Goal: Information Seeking & Learning: Check status

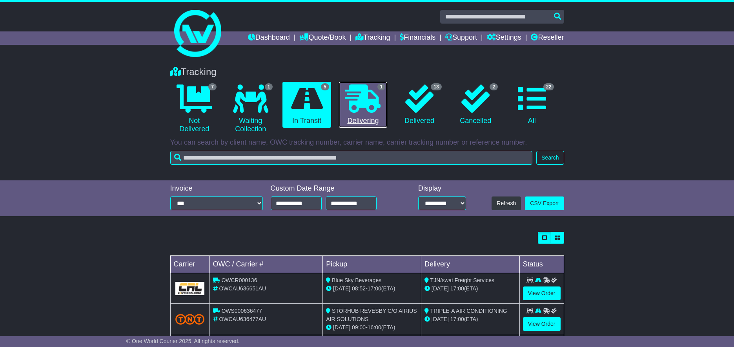
click at [367, 101] on icon at bounding box center [362, 98] width 35 height 28
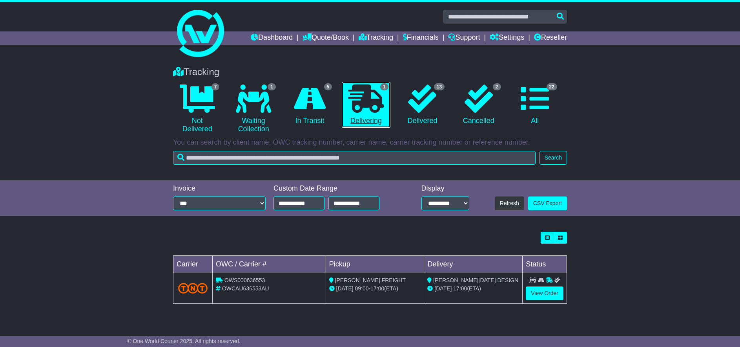
click at [365, 110] on icon at bounding box center [366, 98] width 35 height 28
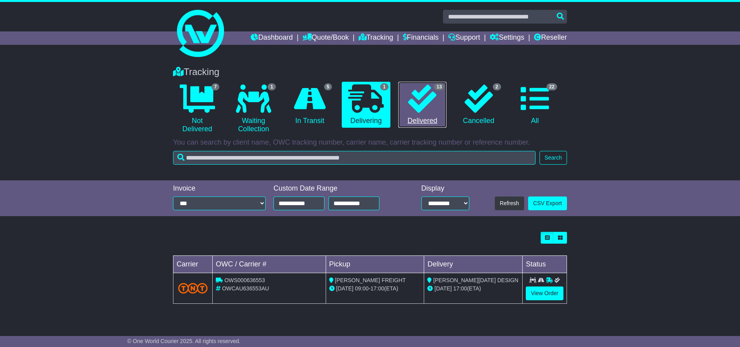
click at [411, 104] on icon at bounding box center [422, 98] width 28 height 28
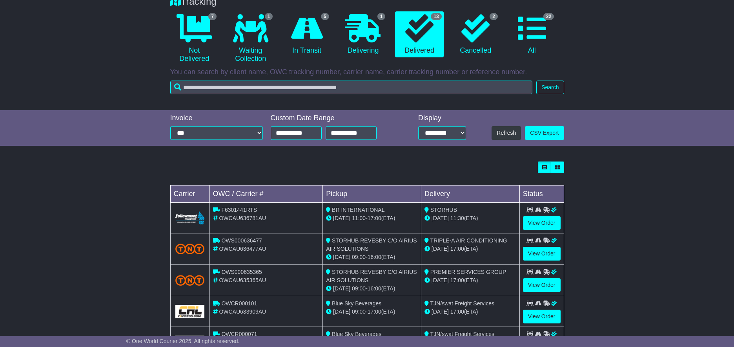
scroll to position [78, 0]
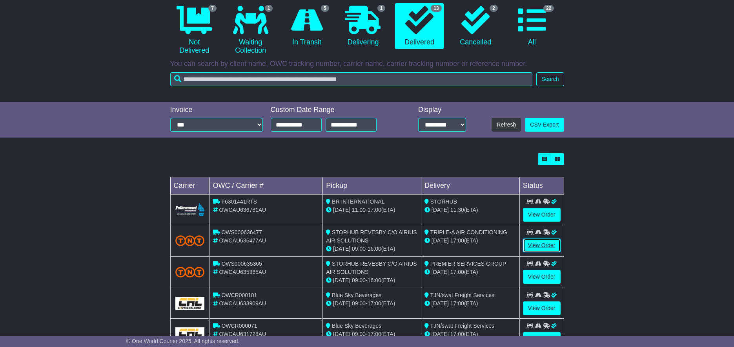
click at [536, 245] on link "View Order" at bounding box center [542, 245] width 38 height 14
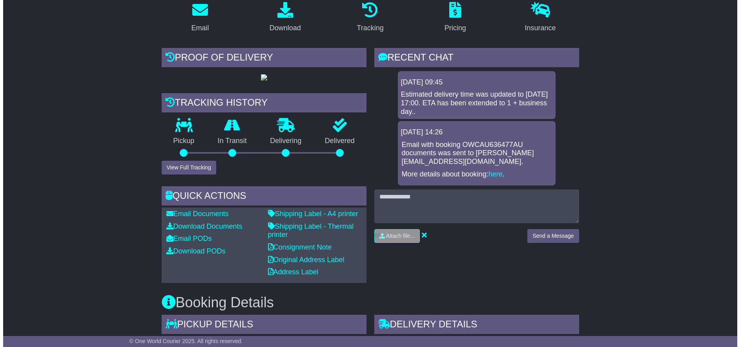
scroll to position [157, 0]
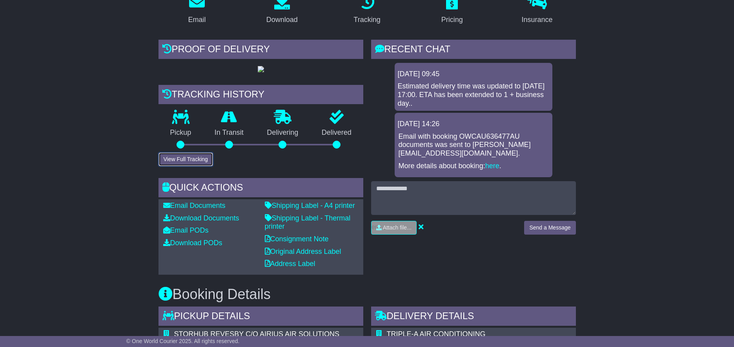
click at [201, 166] on button "View Full Tracking" at bounding box center [186, 159] width 55 height 14
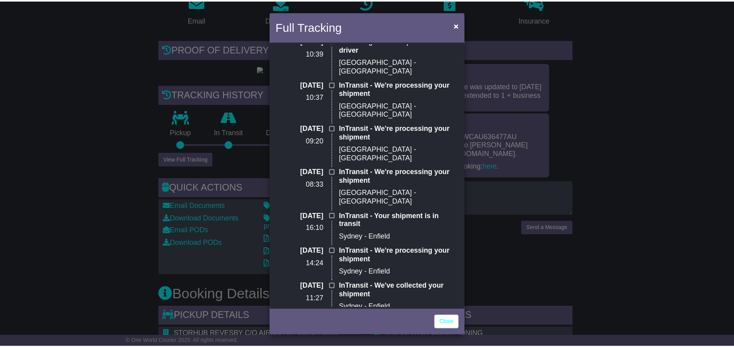
scroll to position [0, 0]
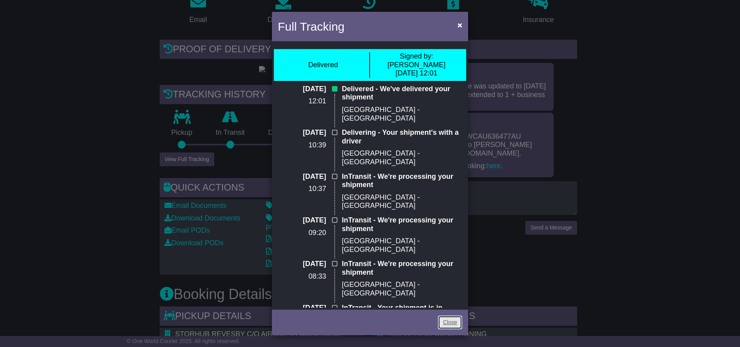
drag, startPoint x: 457, startPoint y: 324, endPoint x: 470, endPoint y: 304, distance: 24.4
click at [457, 323] on link "Close" at bounding box center [450, 322] width 24 height 14
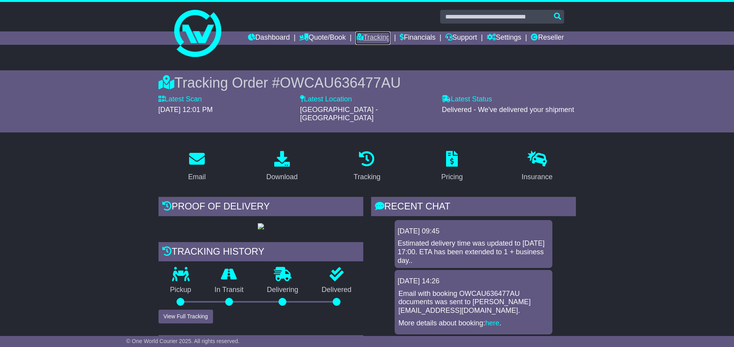
click at [364, 36] on link "Tracking" at bounding box center [373, 37] width 35 height 13
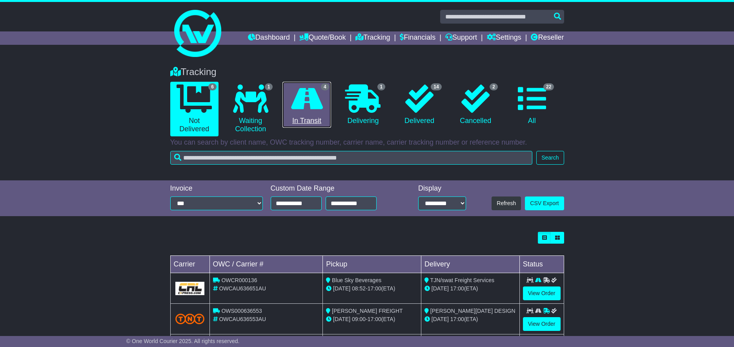
click at [322, 110] on icon at bounding box center [307, 98] width 32 height 28
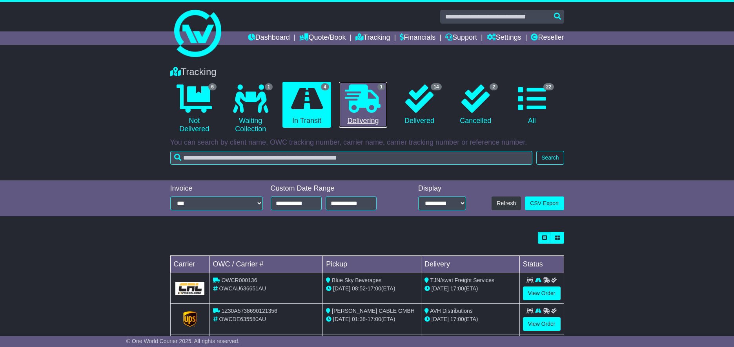
click at [371, 108] on icon at bounding box center [362, 98] width 35 height 28
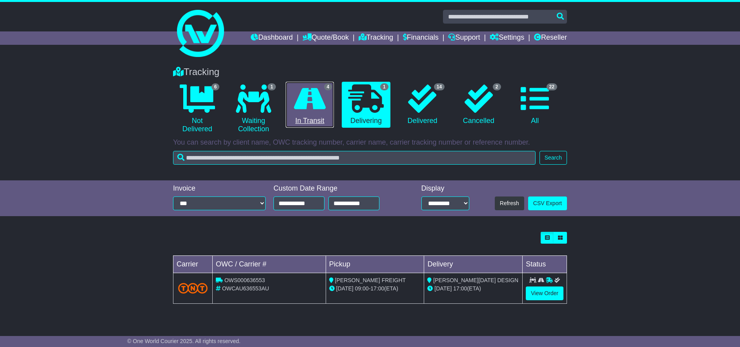
click at [292, 108] on link "4 In Transit" at bounding box center [310, 105] width 48 height 46
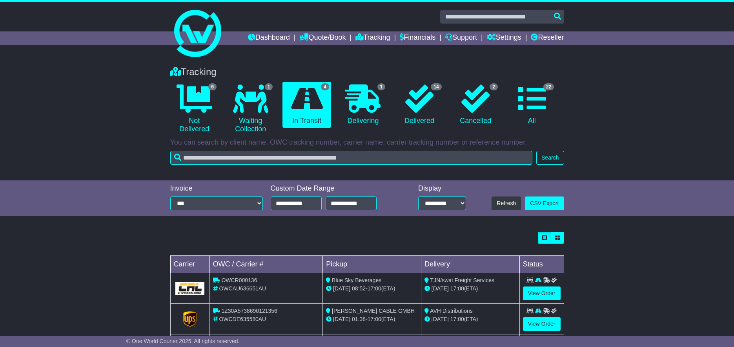
click at [725, 37] on div at bounding box center [367, 30] width 734 height 57
